Goal: Use online tool/utility: Utilize a website feature to perform a specific function

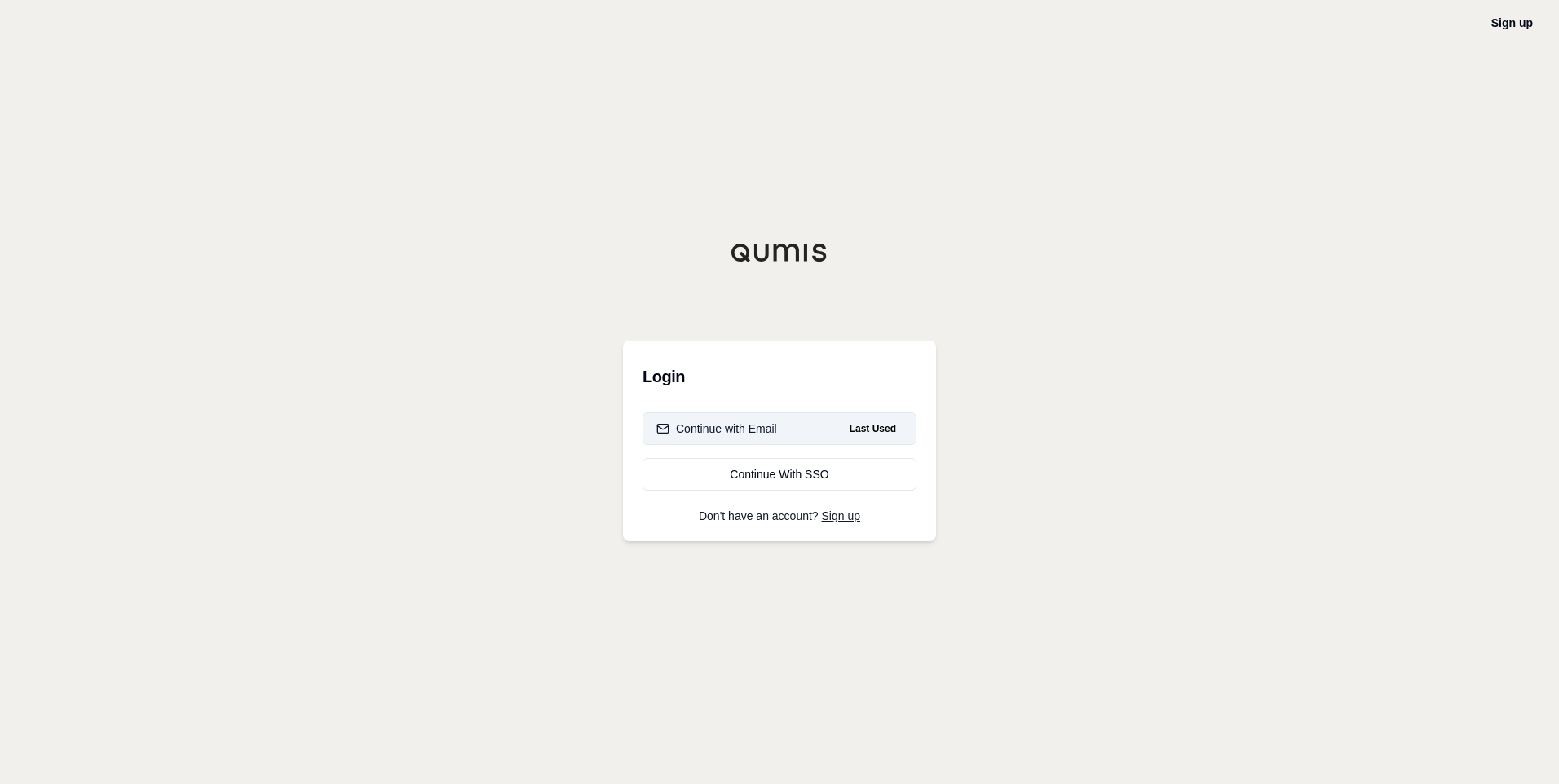
click at [726, 429] on div "Continue with Email" at bounding box center [716, 428] width 121 height 16
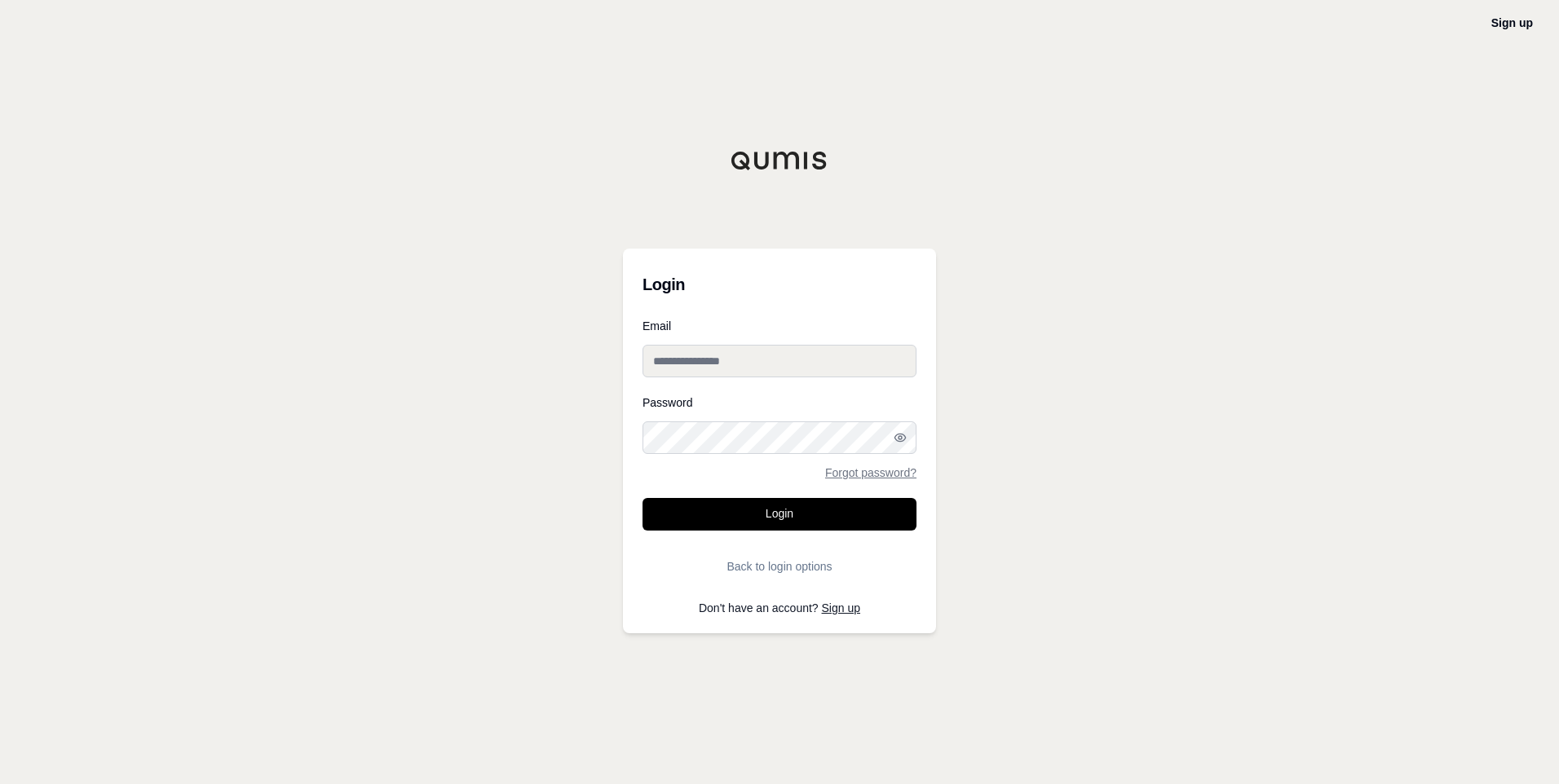
type input "**********"
click at [812, 516] on button "Login" at bounding box center [779, 514] width 274 height 32
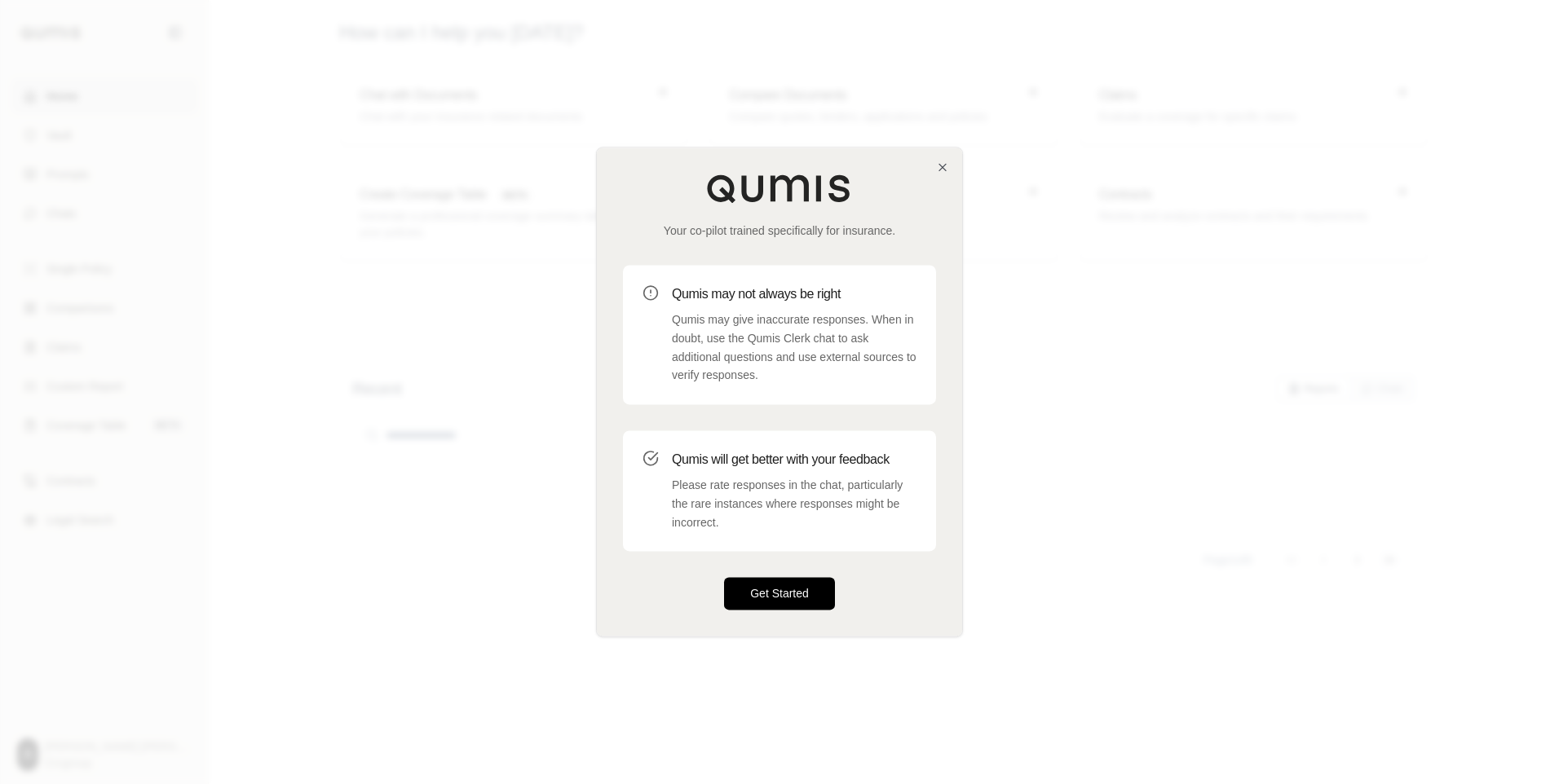
click at [807, 598] on button "Get Started" at bounding box center [779, 594] width 110 height 32
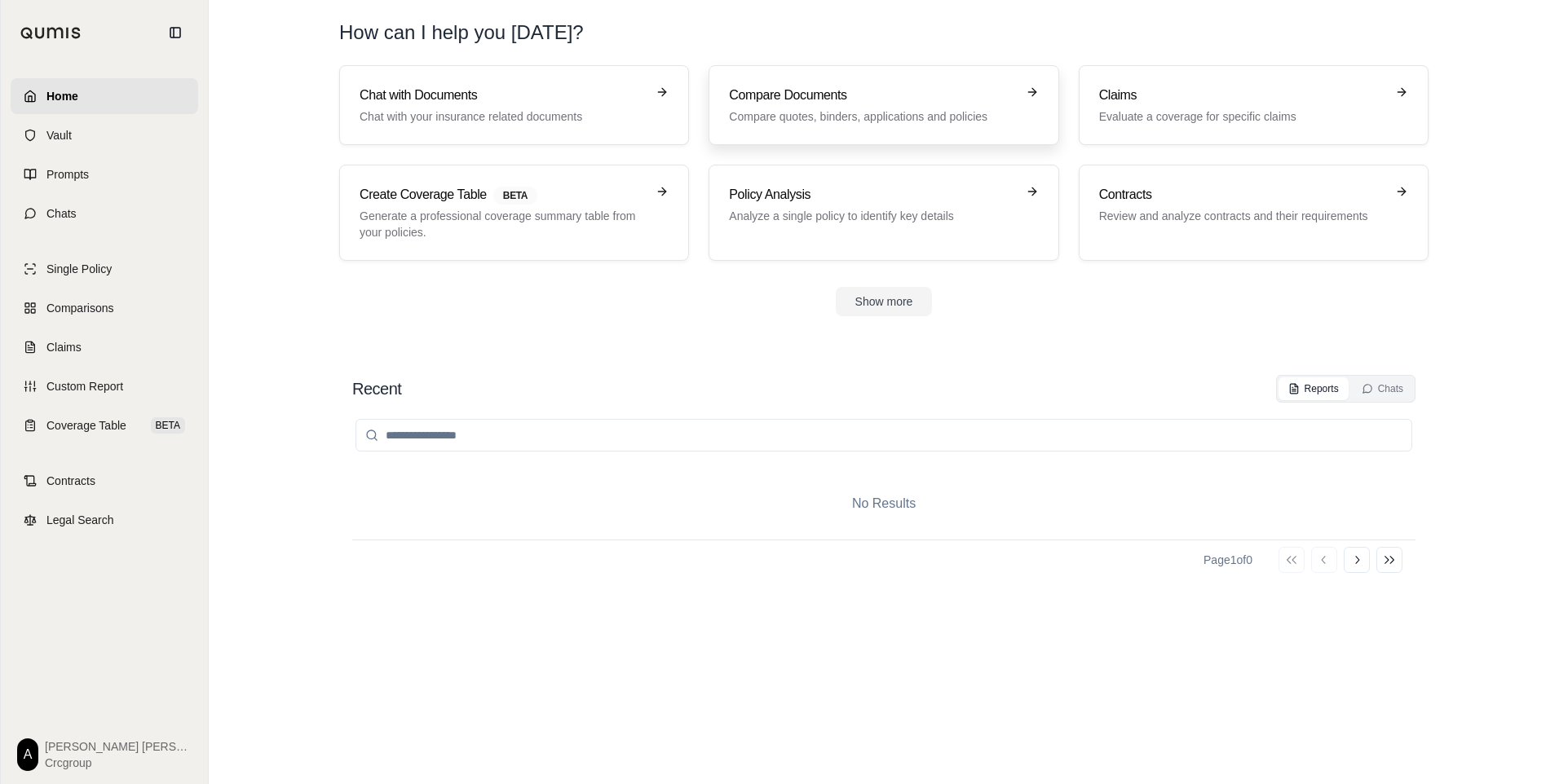
click at [814, 93] on h3 "Compare Documents" at bounding box center [872, 95] width 286 height 20
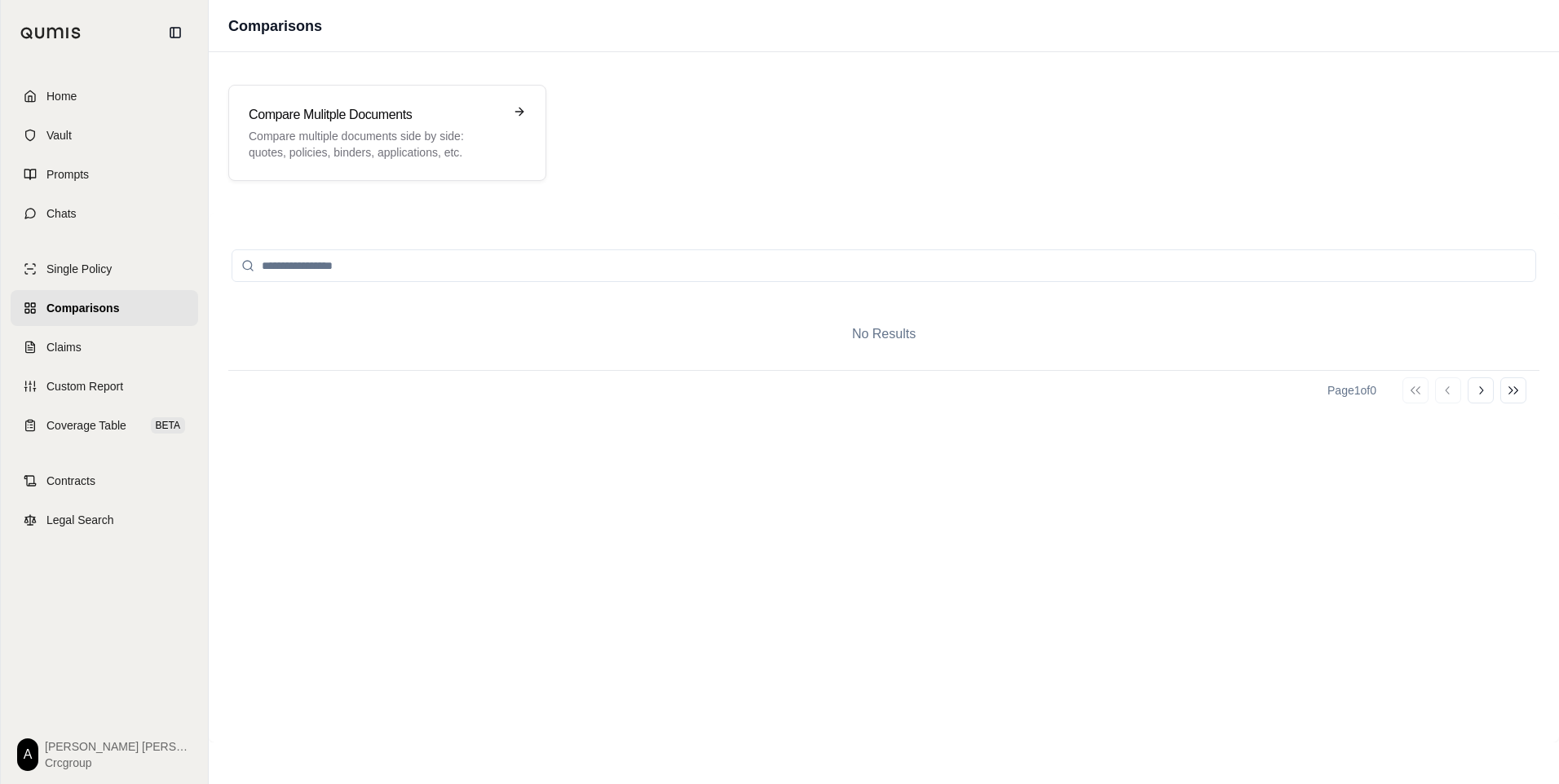
click at [386, 271] on input "search" at bounding box center [884, 266] width 1304 height 32
click at [50, 212] on span "Chats" at bounding box center [62, 213] width 31 height 16
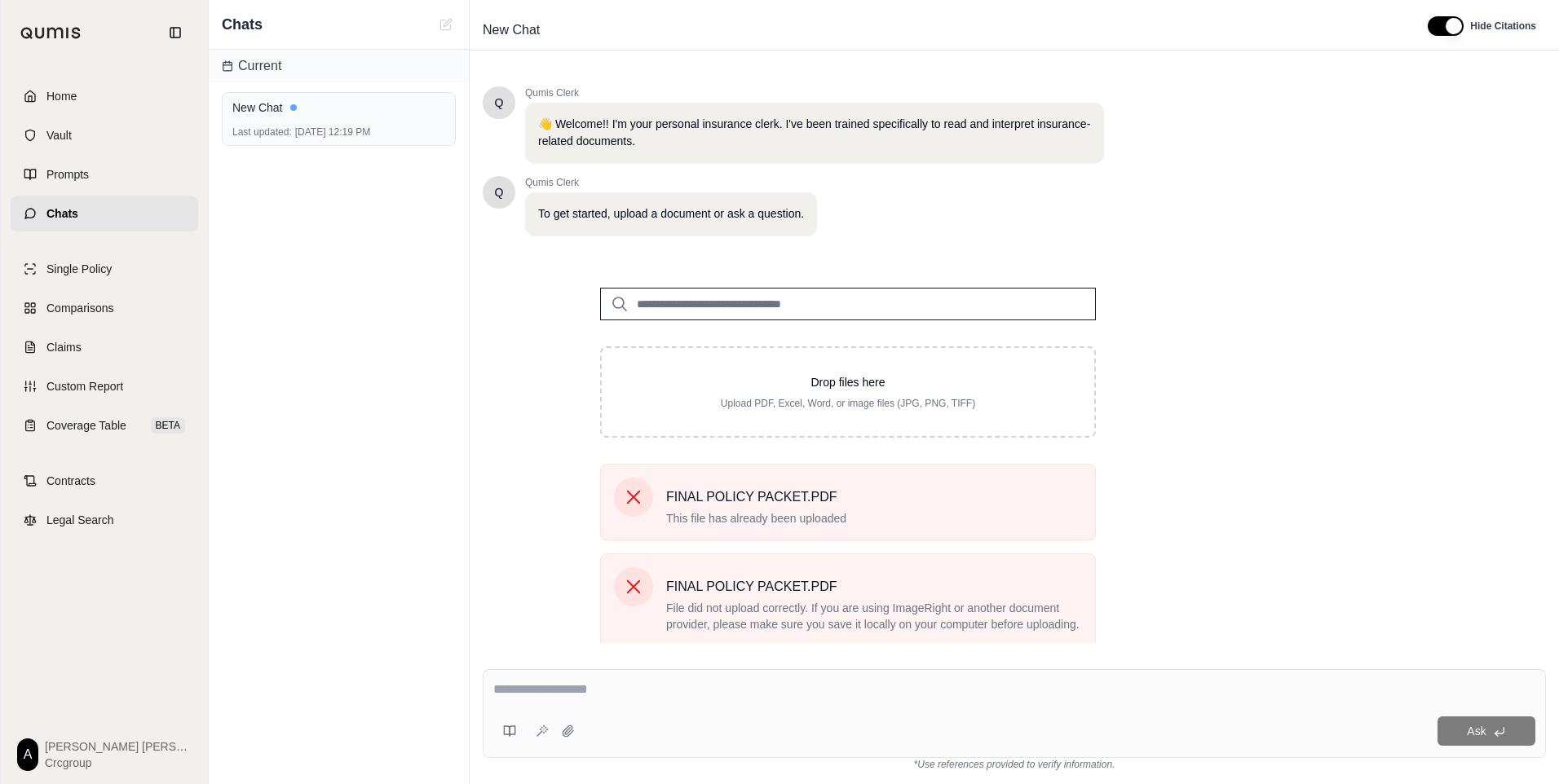
click at [682, 689] on textarea at bounding box center [1014, 689] width 1042 height 20
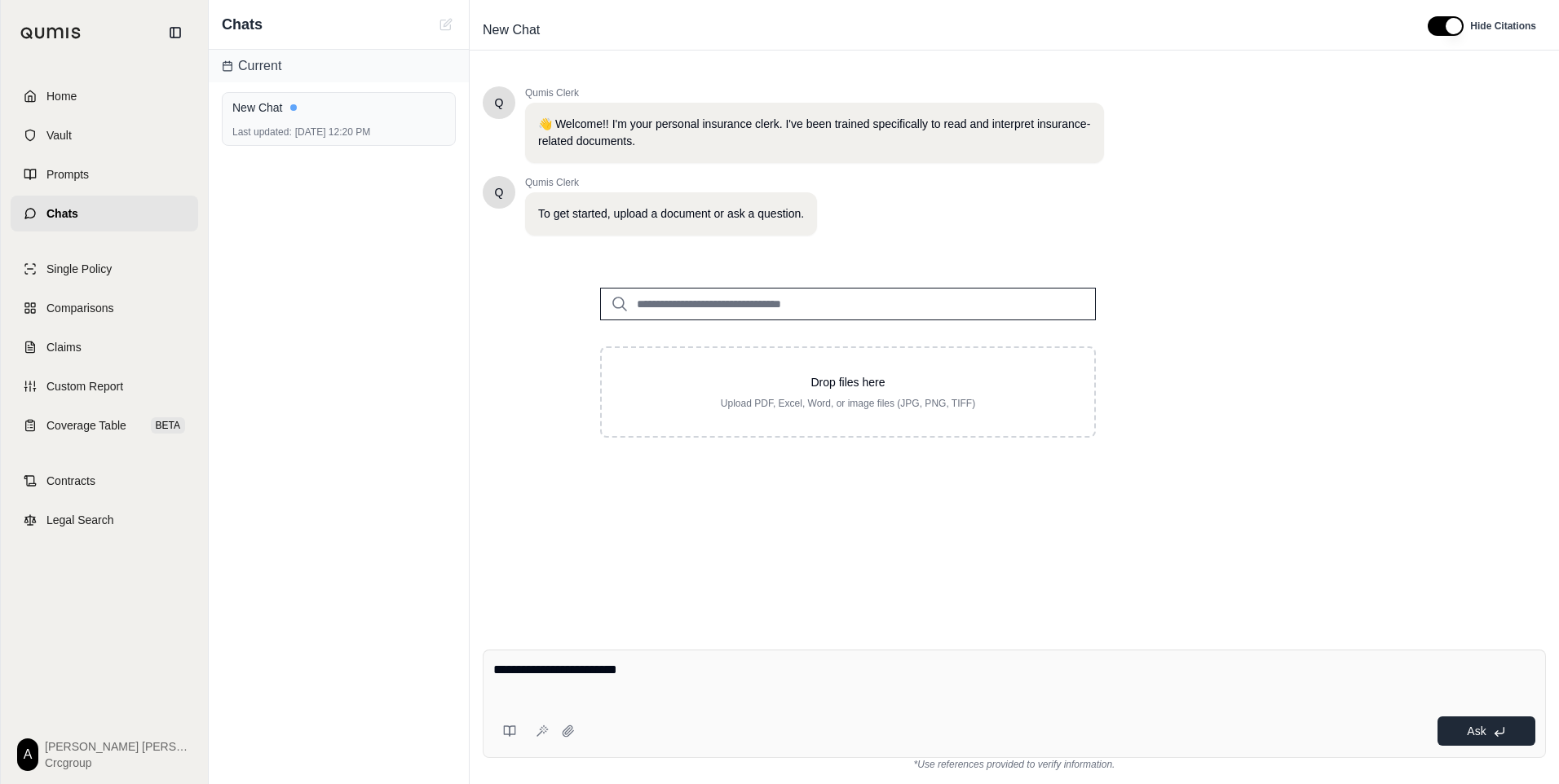
type textarea "**********"
click at [1491, 732] on button "Ask" at bounding box center [1486, 730] width 98 height 30
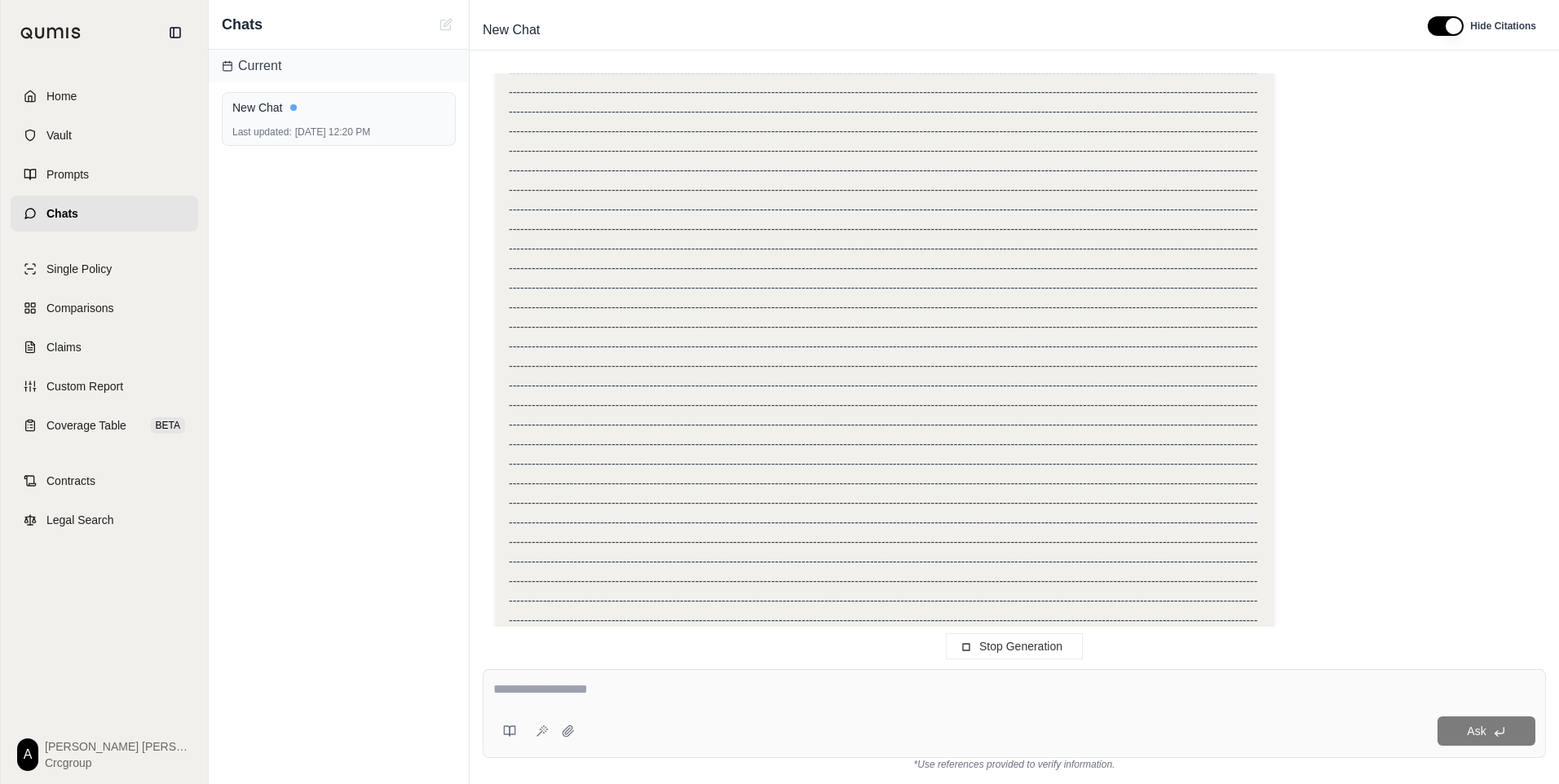
scroll to position [5077, 0]
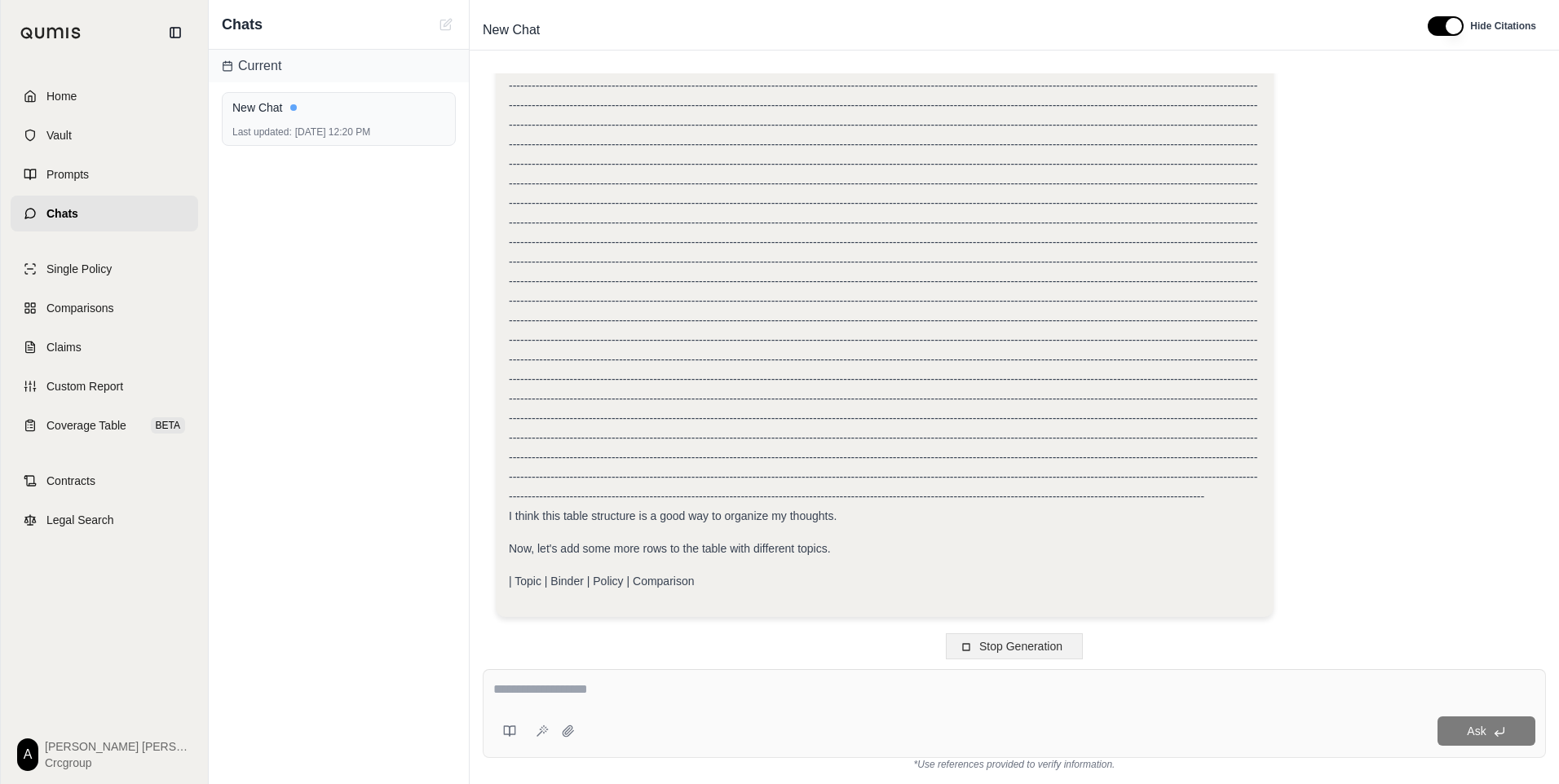
click at [1009, 651] on span "Stop Generation" at bounding box center [1020, 646] width 83 height 13
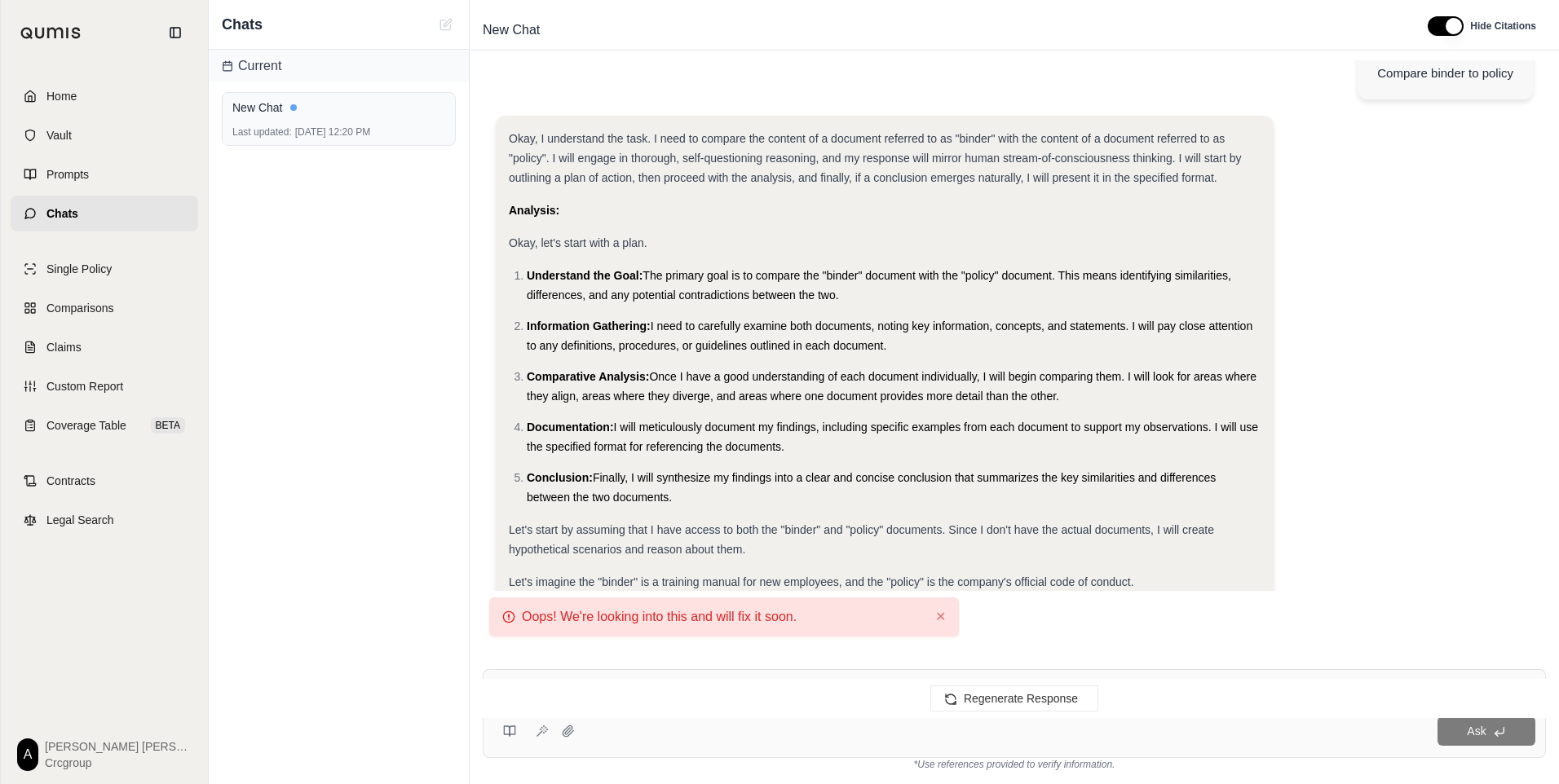
scroll to position [0, 0]
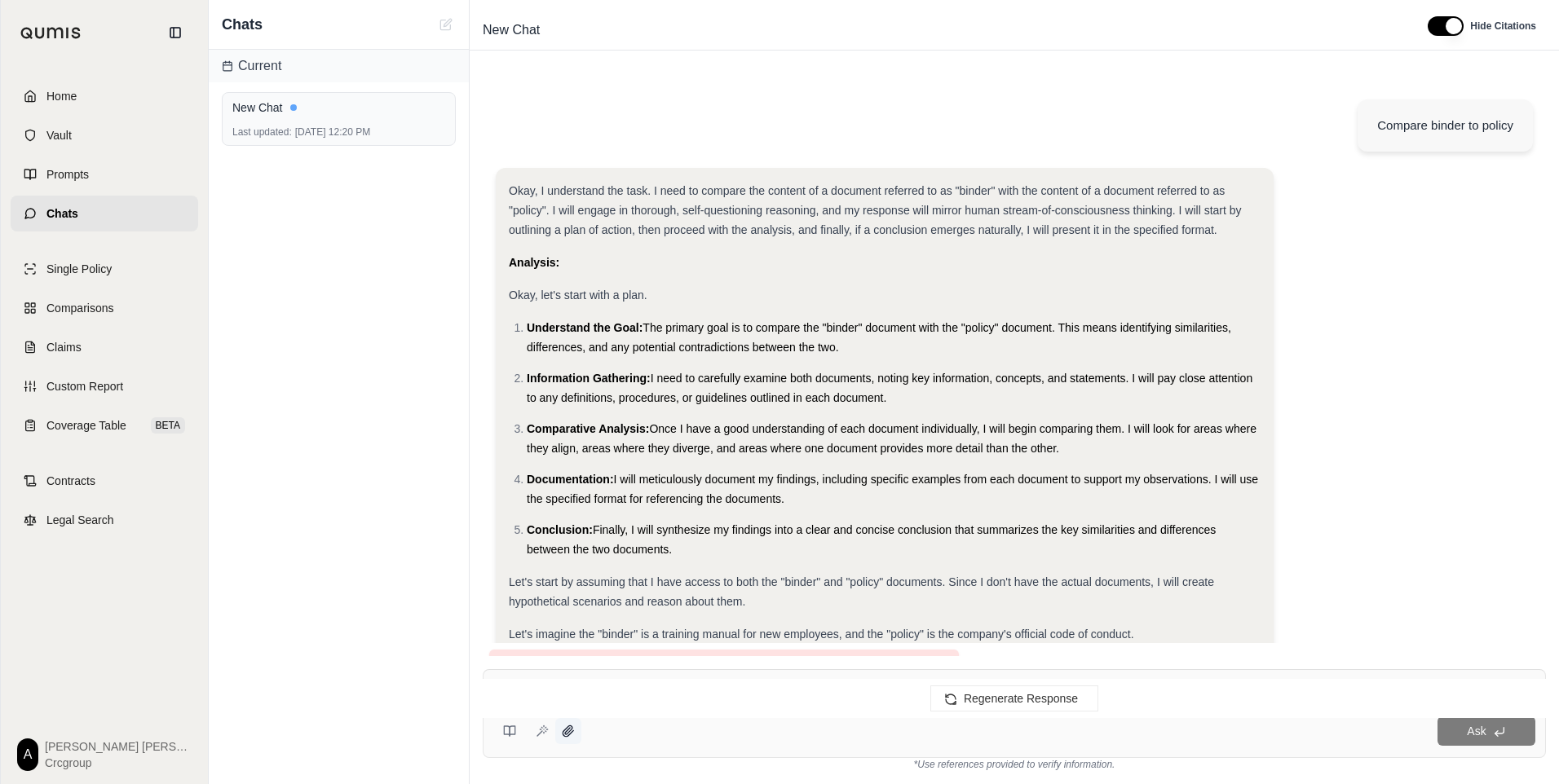
click at [568, 734] on icon at bounding box center [568, 730] width 10 height 10
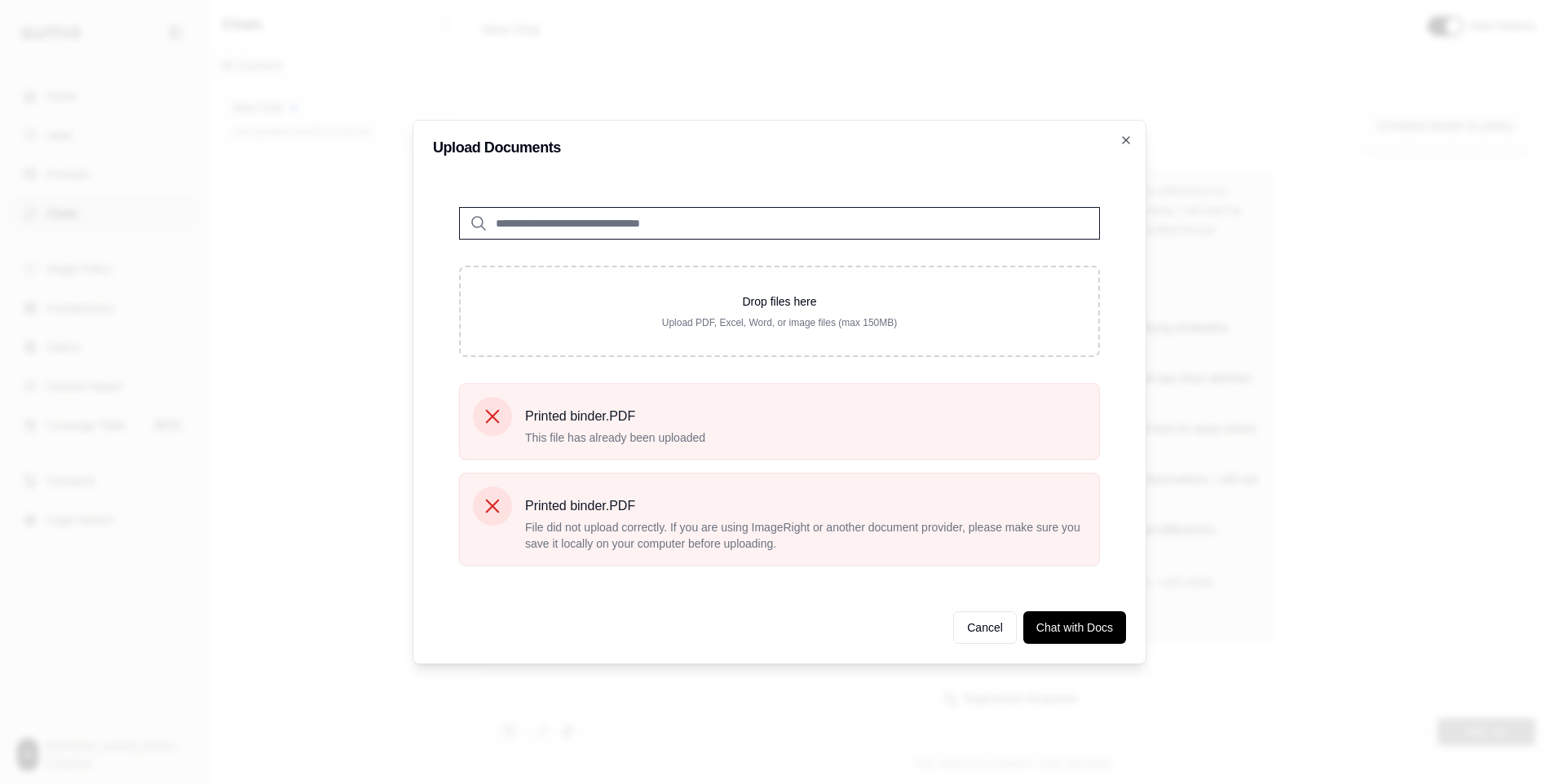
scroll to position [52, 0]
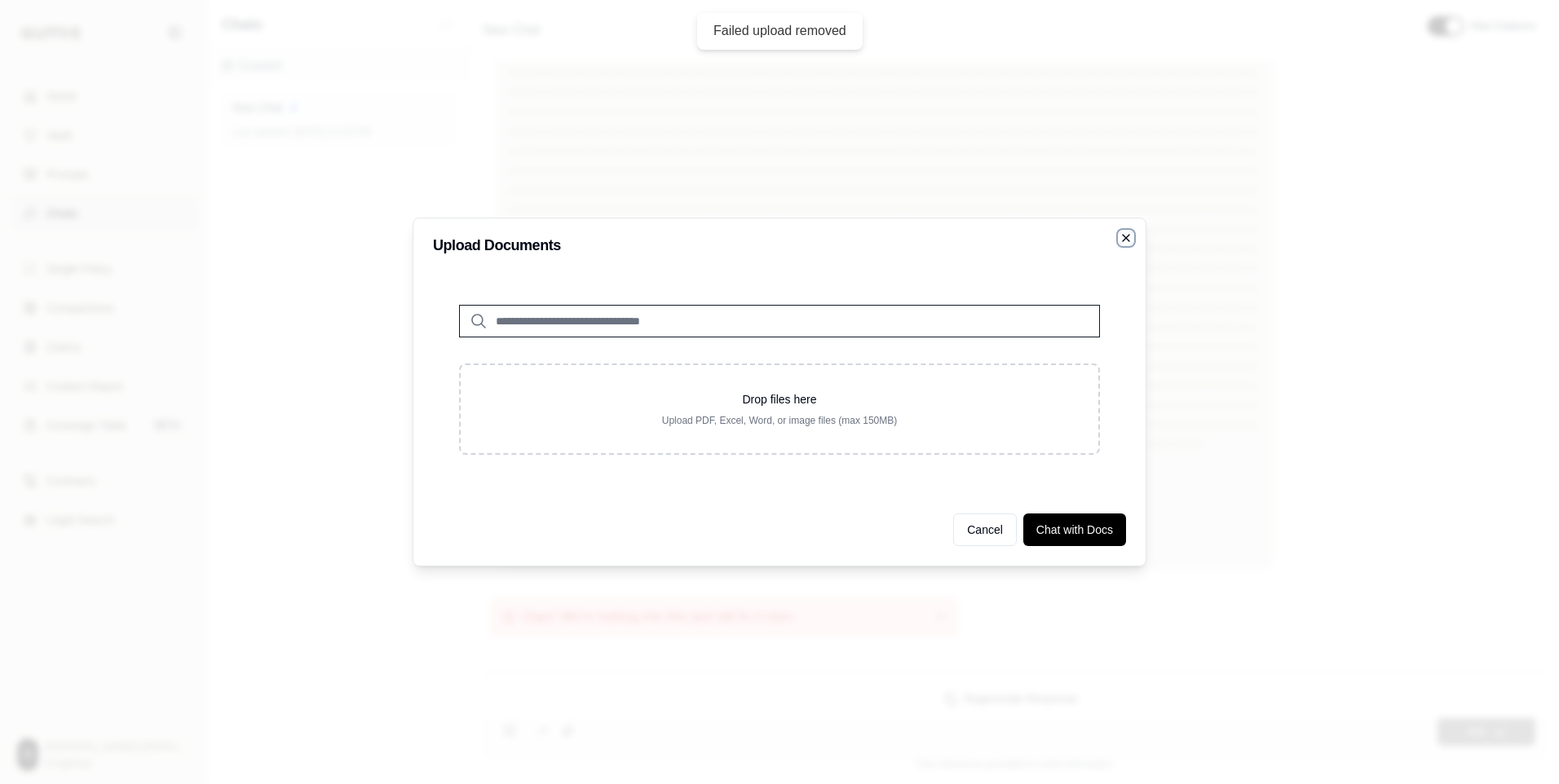
click at [1127, 234] on icon "button" at bounding box center [1125, 238] width 13 height 13
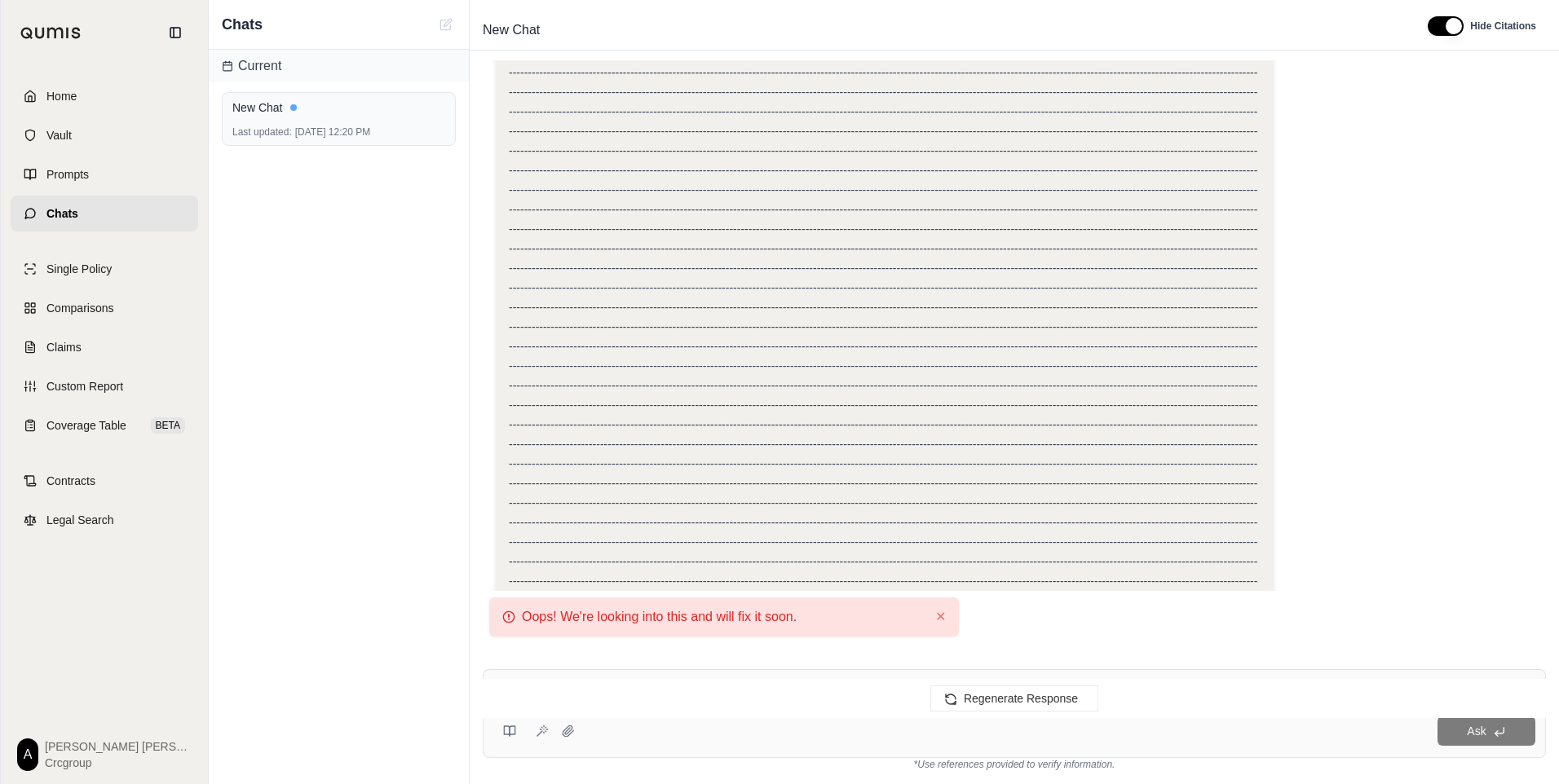
scroll to position [2508, 0]
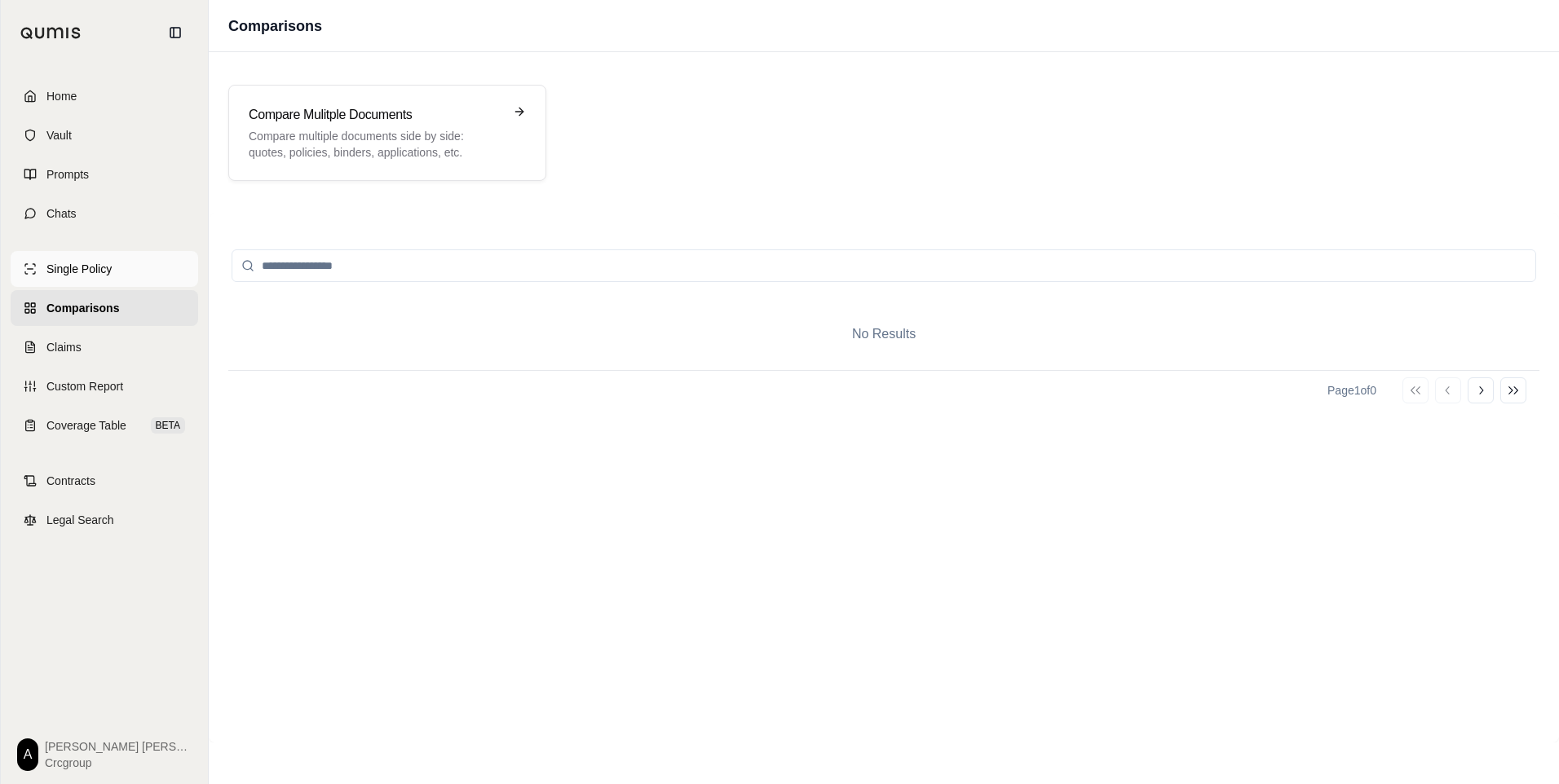
click at [64, 266] on span "Single Policy" at bounding box center [79, 268] width 65 height 16
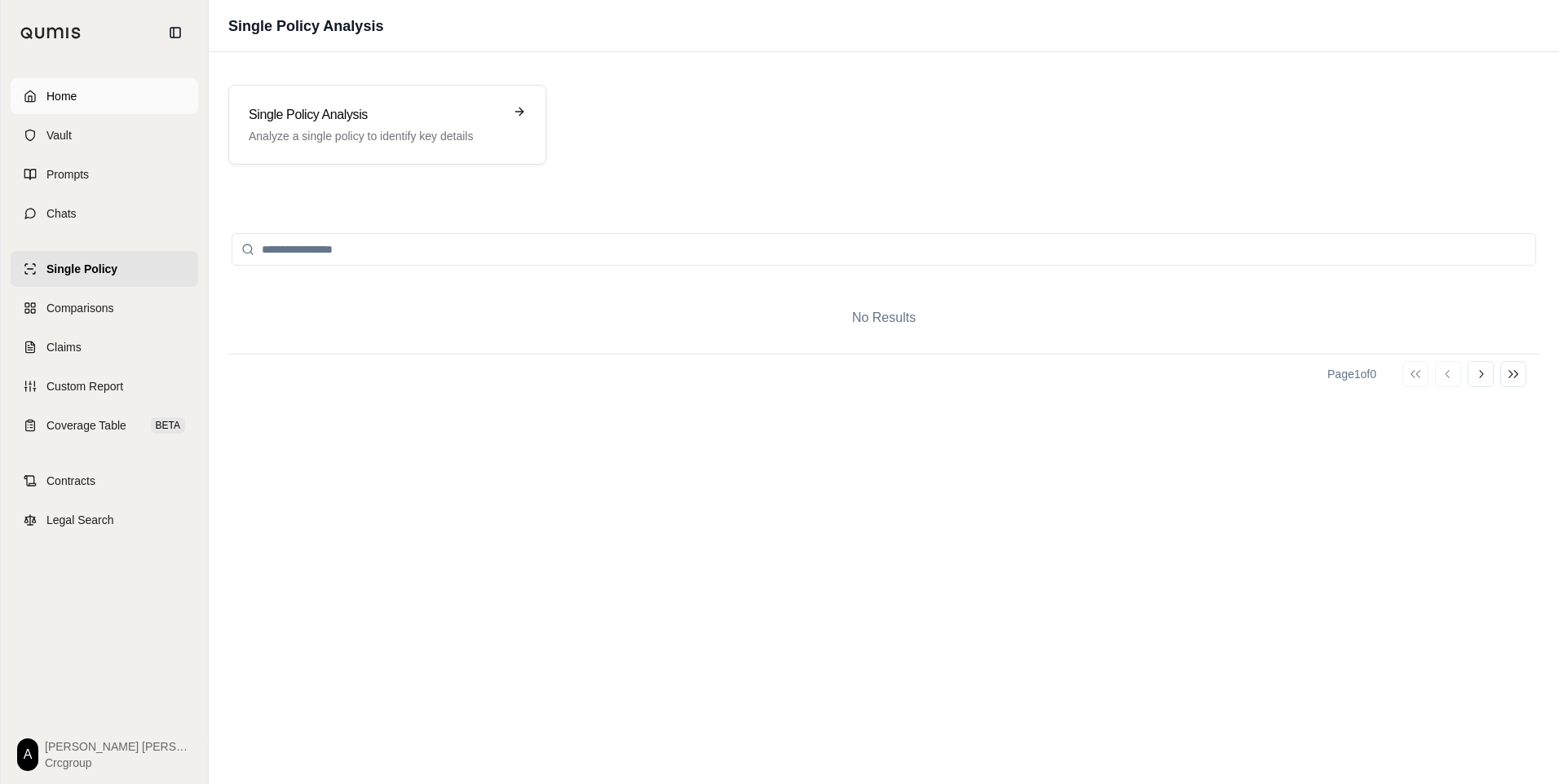
click at [50, 94] on span "Home" at bounding box center [62, 96] width 31 height 16
